Goal: Find specific page/section: Find specific page/section

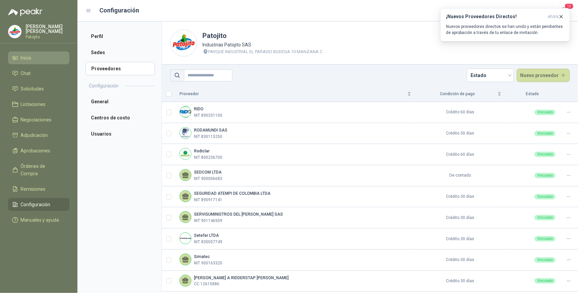
scroll to position [149, 0]
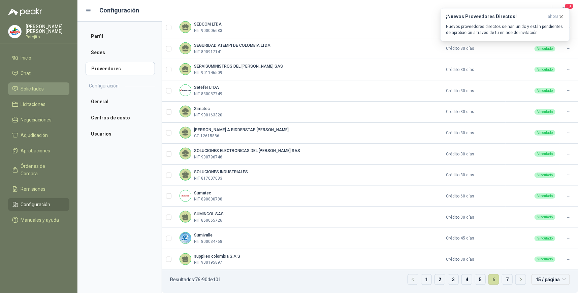
click at [50, 86] on li "Solicitudes" at bounding box center [38, 88] width 53 height 7
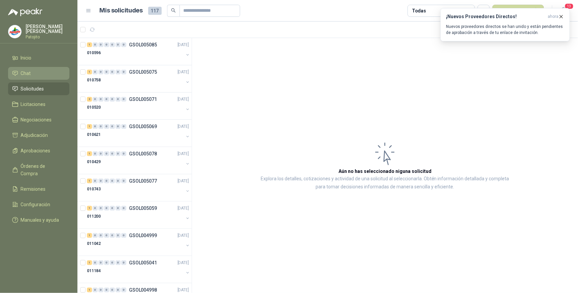
click at [27, 72] on span "Chat" at bounding box center [26, 73] width 10 height 7
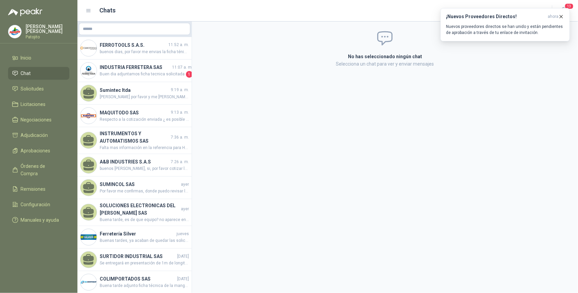
click at [33, 73] on li "Chat" at bounding box center [38, 73] width 53 height 7
click at [46, 59] on li "Inicio" at bounding box center [38, 57] width 53 height 7
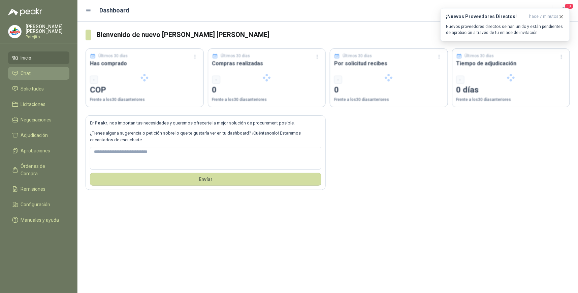
click at [45, 72] on li "Chat" at bounding box center [38, 73] width 53 height 7
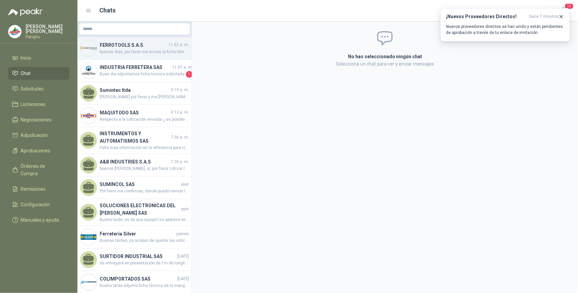
click at [155, 45] on h4 "FERROTOOLS S.A.S." at bounding box center [133, 44] width 67 height 7
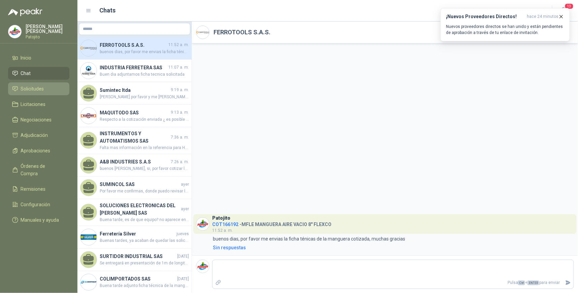
click at [41, 83] on link "Solicitudes" at bounding box center [38, 89] width 61 height 13
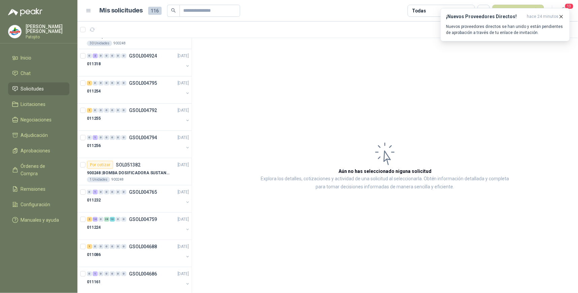
scroll to position [873, 0]
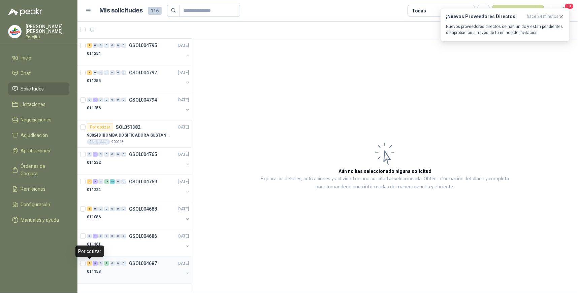
click at [90, 263] on div "2" at bounding box center [89, 263] width 5 height 5
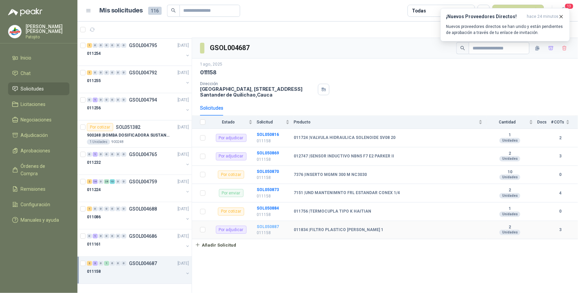
click at [273, 226] on b "SOL050887" at bounding box center [268, 227] width 22 height 5
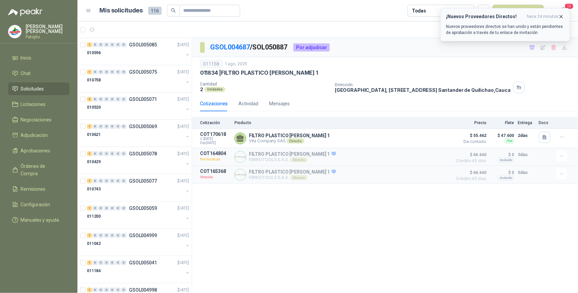
click at [562, 16] on icon "button" at bounding box center [562, 17] width 6 height 6
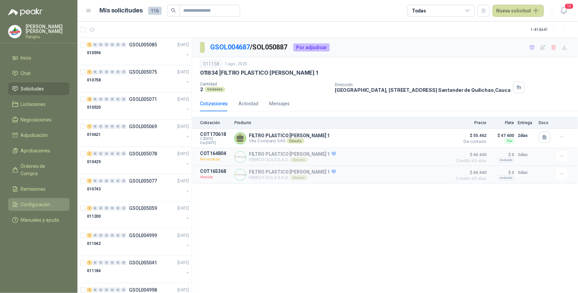
click at [40, 201] on span "Configuración" at bounding box center [36, 204] width 30 height 7
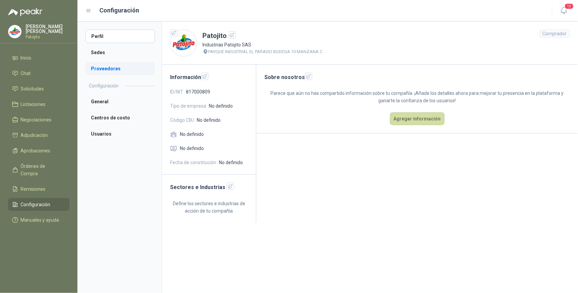
click at [113, 64] on li "Proveedores" at bounding box center [120, 68] width 69 height 13
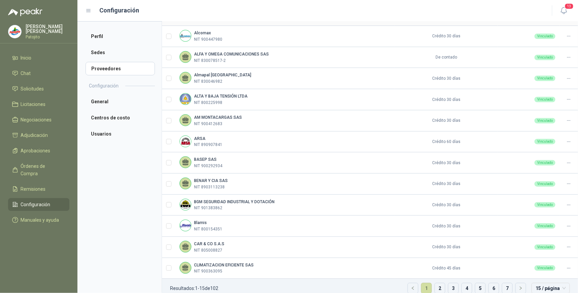
scroll to position [149, 0]
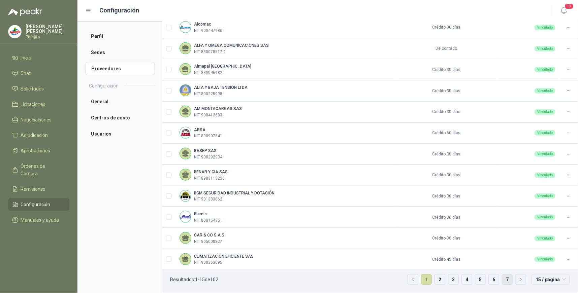
click at [502, 280] on link "7" at bounding box center [507, 280] width 10 height 10
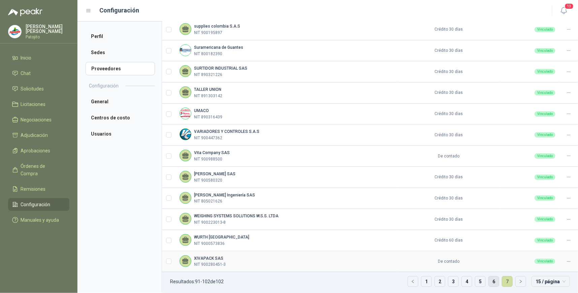
scroll to position [85, 0]
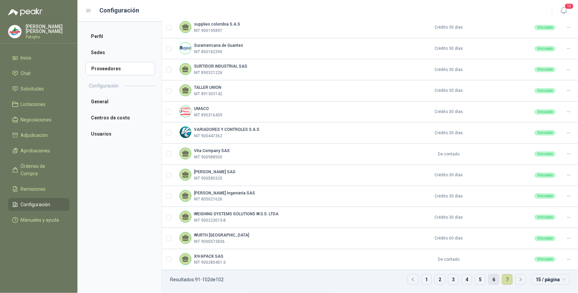
click at [489, 282] on link "6" at bounding box center [494, 280] width 10 height 10
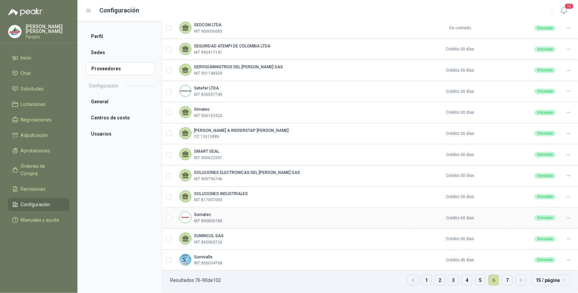
scroll to position [149, 0]
click at [477, 278] on link "5" at bounding box center [480, 280] width 10 height 10
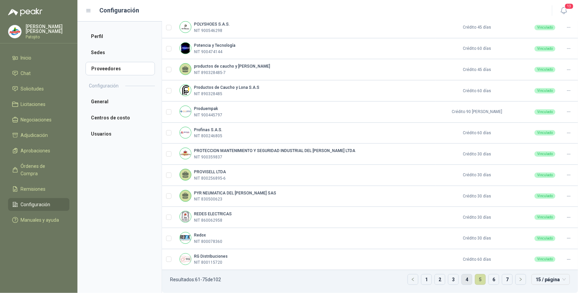
click at [464, 281] on link "4" at bounding box center [467, 280] width 10 height 10
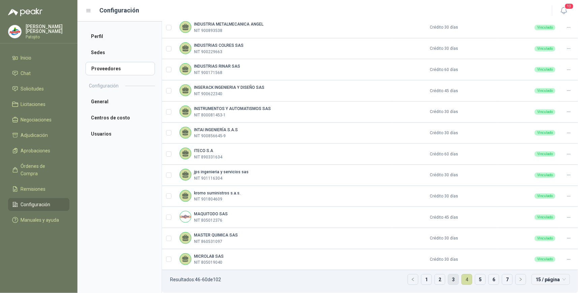
click at [450, 280] on link "3" at bounding box center [453, 280] width 10 height 10
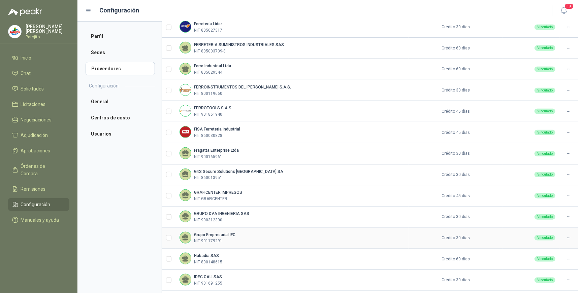
scroll to position [0, 0]
